Goal: Communication & Community: Share content

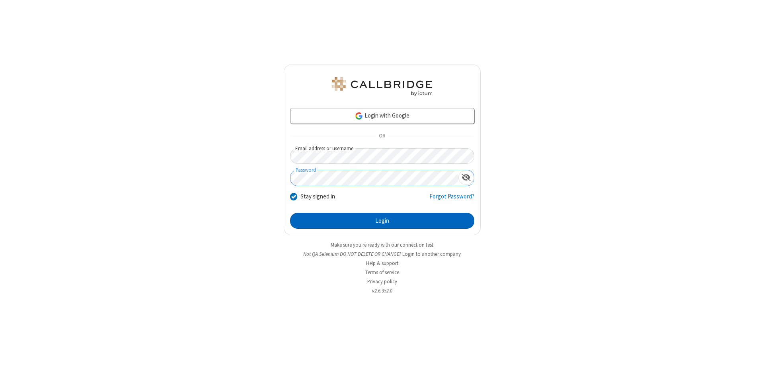
click at [382, 221] on button "Login" at bounding box center [382, 221] width 184 height 16
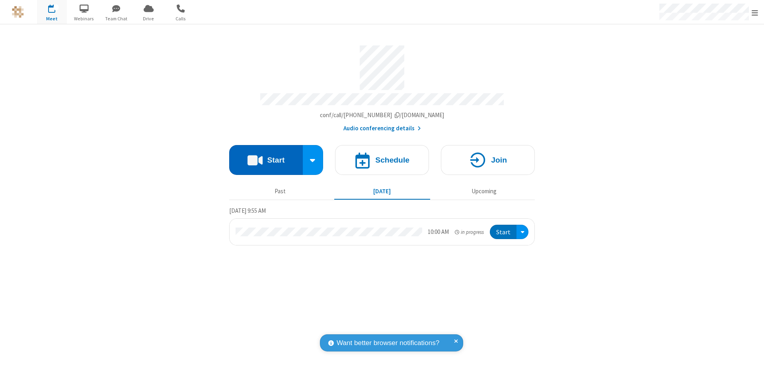
click at [266, 156] on button "Start" at bounding box center [266, 160] width 74 height 30
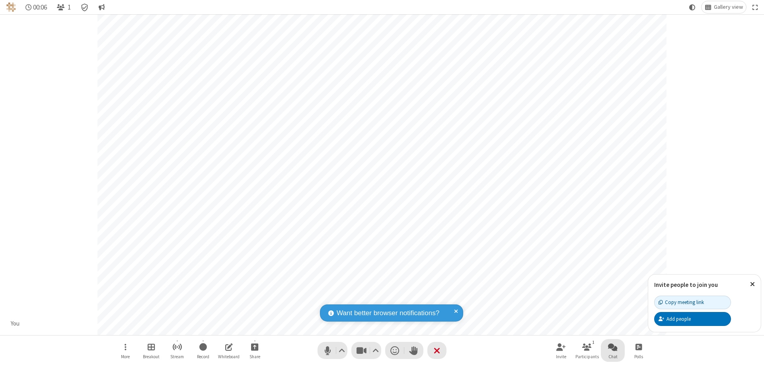
click at [613, 346] on span "Open chat" at bounding box center [613, 347] width 10 height 10
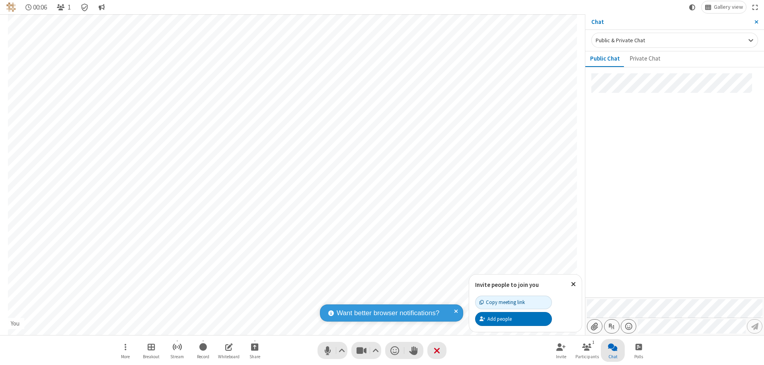
type input "C:\fakepath\doc_test.docx"
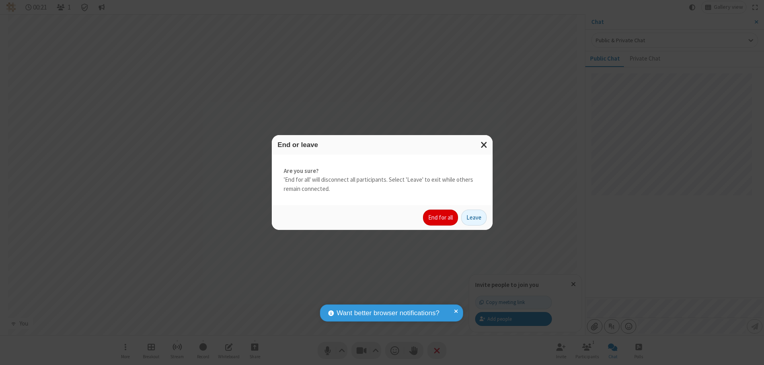
click at [441, 217] on button "End for all" at bounding box center [440, 217] width 35 height 16
